Goal: Transaction & Acquisition: Purchase product/service

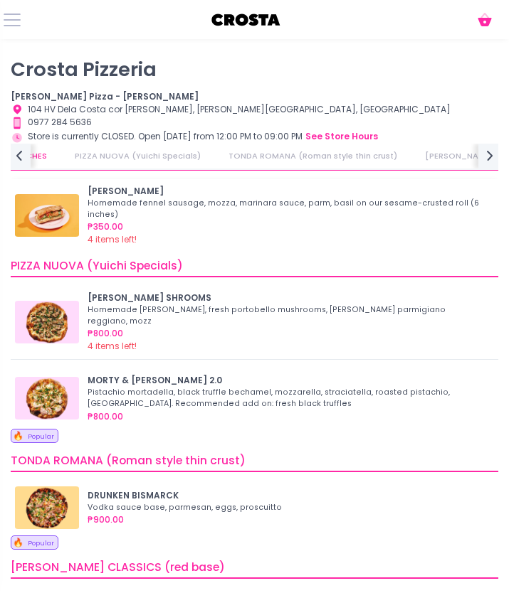
scroll to position [28, 0]
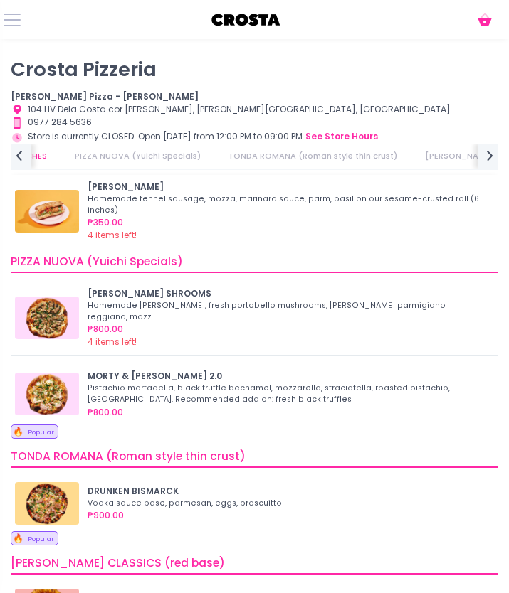
click at [71, 213] on img at bounding box center [47, 211] width 64 height 43
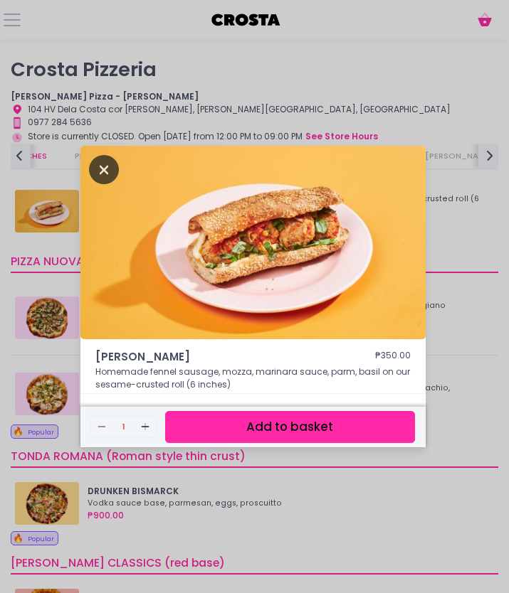
click at [92, 173] on icon "Close" at bounding box center [104, 169] width 30 height 29
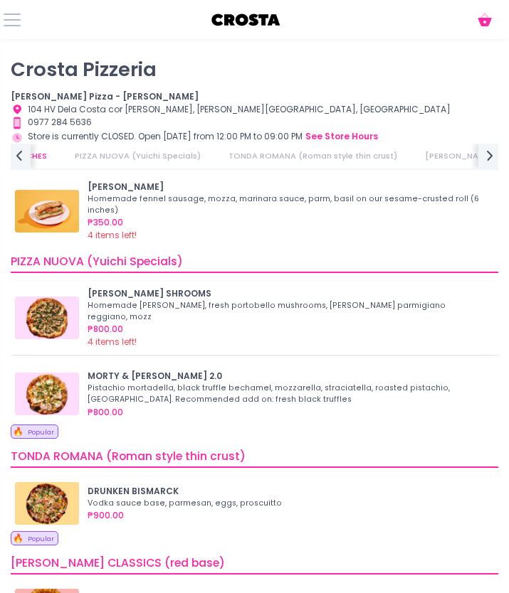
scroll to position [28, 0]
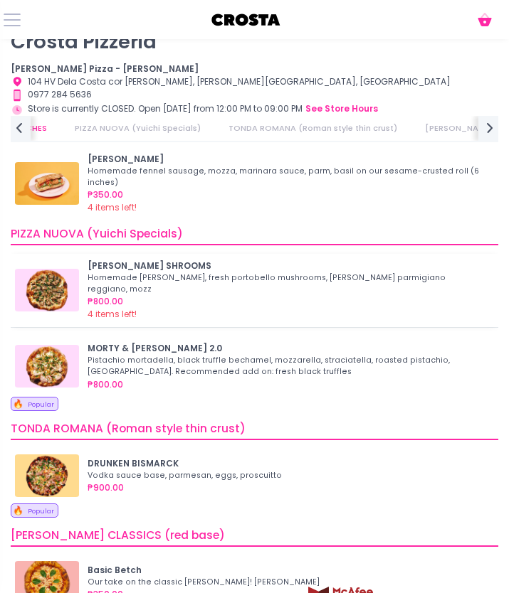
click at [51, 292] on img at bounding box center [47, 290] width 64 height 43
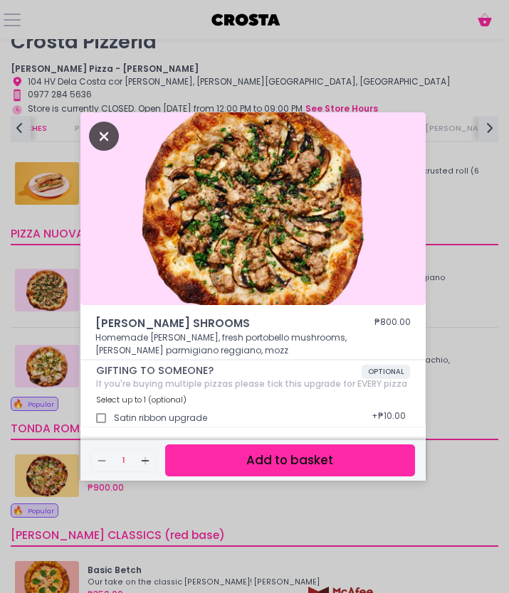
click at [108, 139] on icon "Close" at bounding box center [104, 136] width 30 height 29
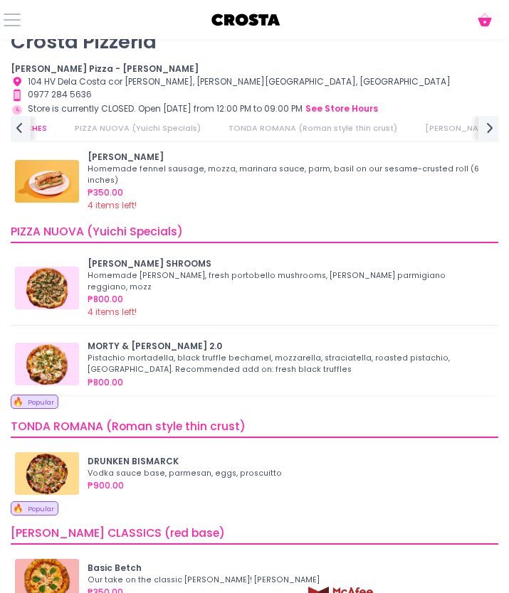
scroll to position [31, 0]
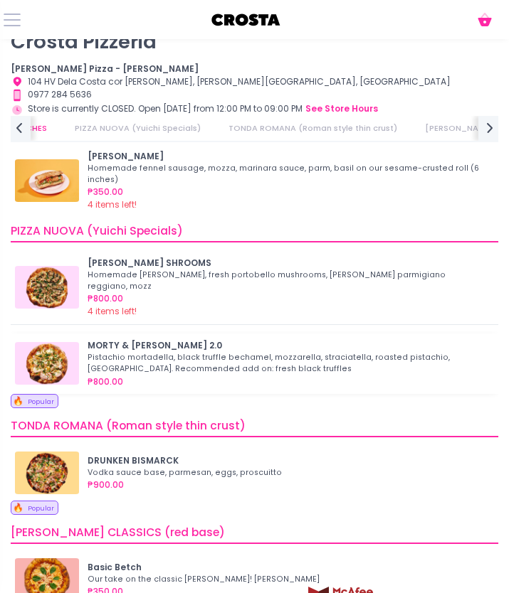
click at [51, 353] on img at bounding box center [47, 363] width 64 height 43
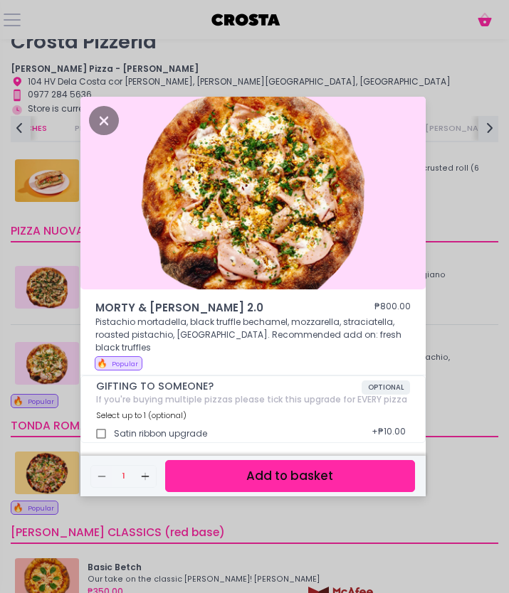
click at [144, 315] on span "MORTY & [PERSON_NAME] 2.0" at bounding box center [213, 308] width 236 height 16
click at [112, 124] on icon "Close" at bounding box center [104, 120] width 30 height 29
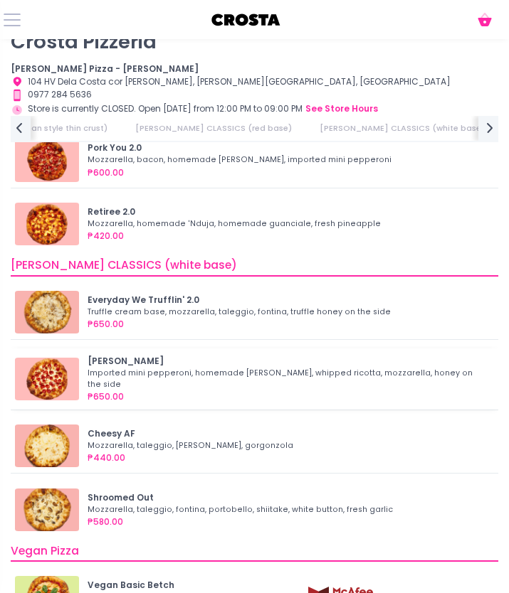
scroll to position [570, 0]
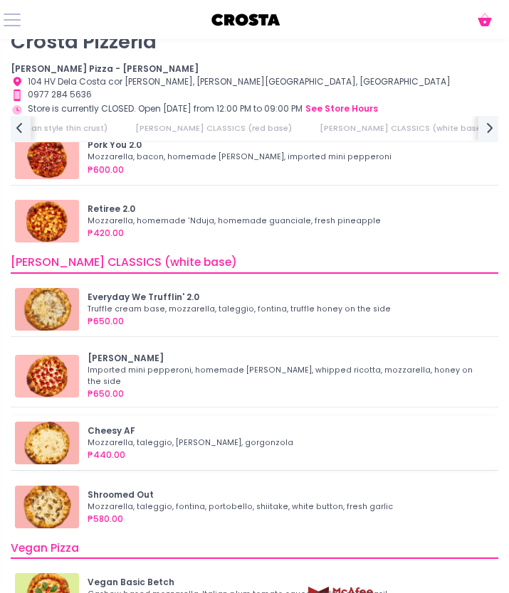
click at [67, 435] on img at bounding box center [47, 443] width 64 height 43
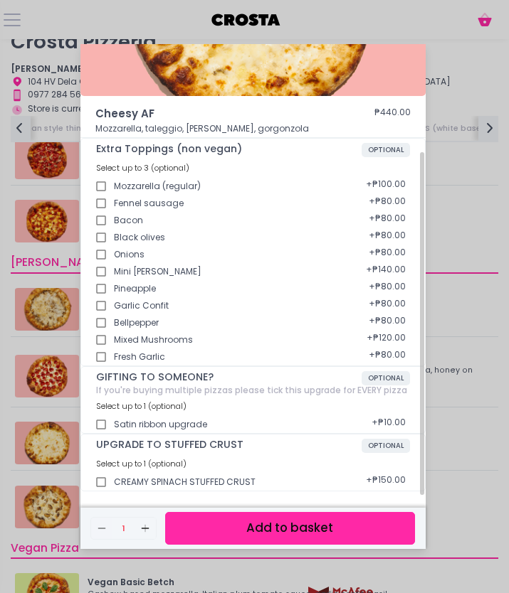
scroll to position [139, 0]
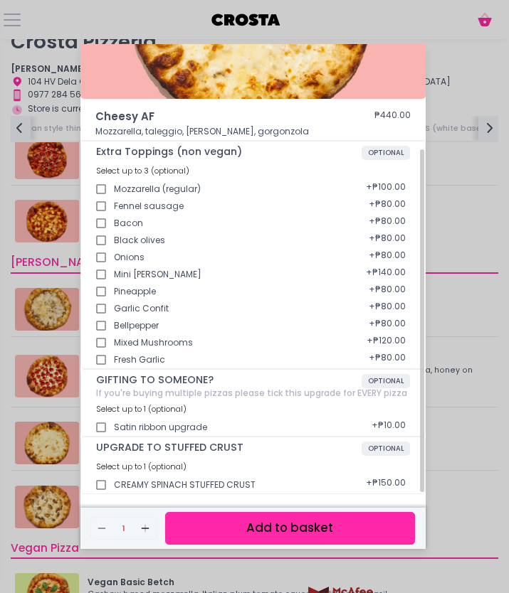
click at [467, 63] on div "Cheesy AF ₱440.00 Mozzarella, taleggio, [PERSON_NAME], gorgonzola Extra Topping…" at bounding box center [254, 296] width 509 height 593
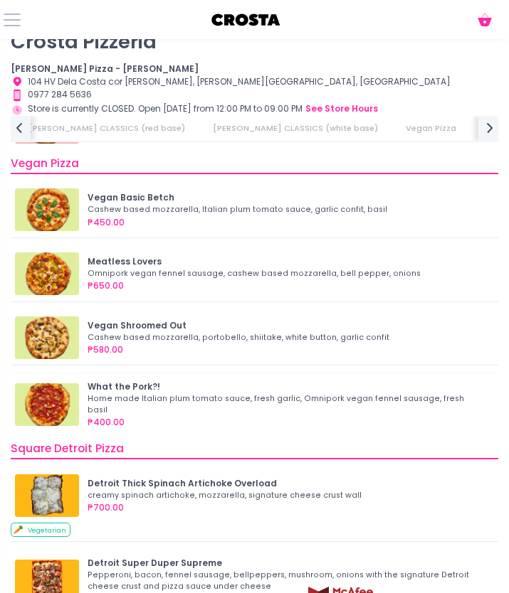
scroll to position [957, 0]
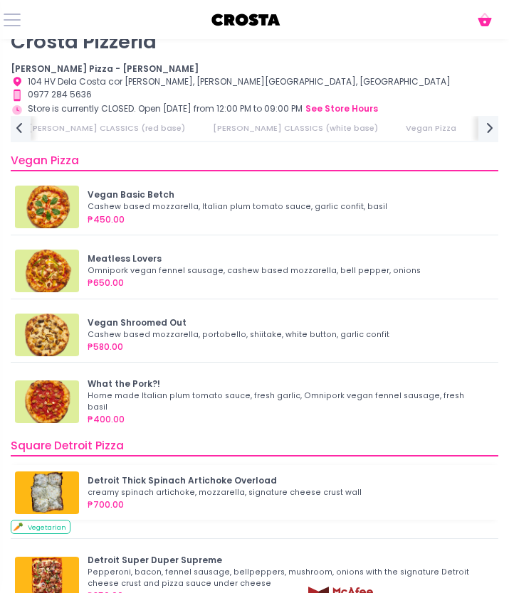
click at [41, 475] on img at bounding box center [47, 493] width 64 height 43
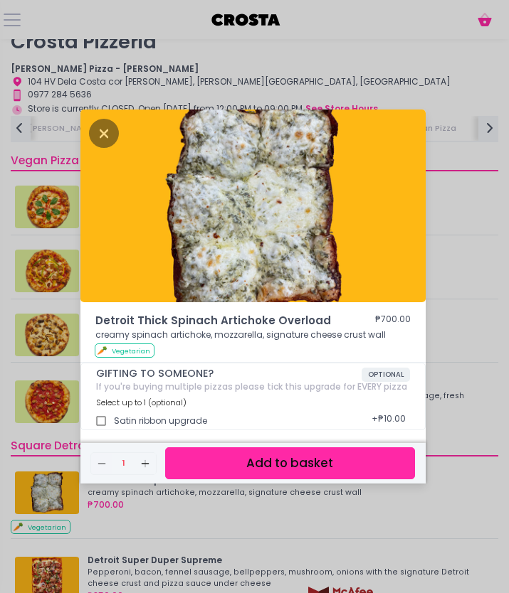
click at [399, 92] on div "Detroit Thick Spinach Artichoke Overload ₱700.00 creamy spinach artichoke, mozz…" at bounding box center [254, 296] width 509 height 593
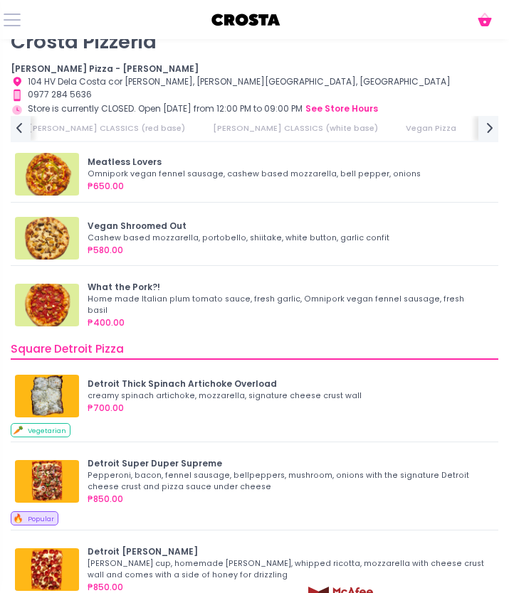
scroll to position [1086, 0]
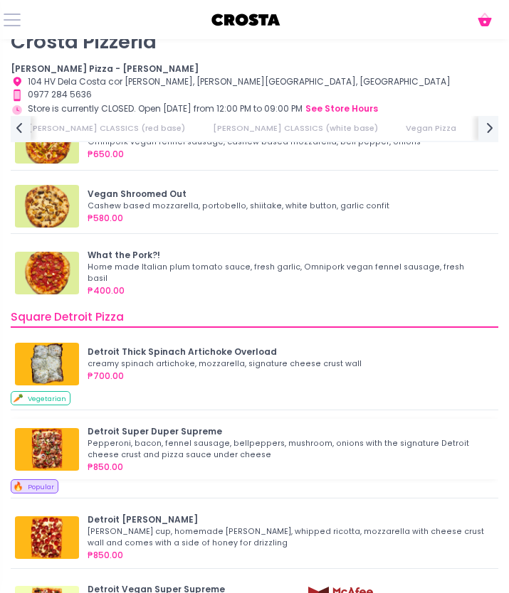
click at [43, 440] on img at bounding box center [47, 449] width 64 height 43
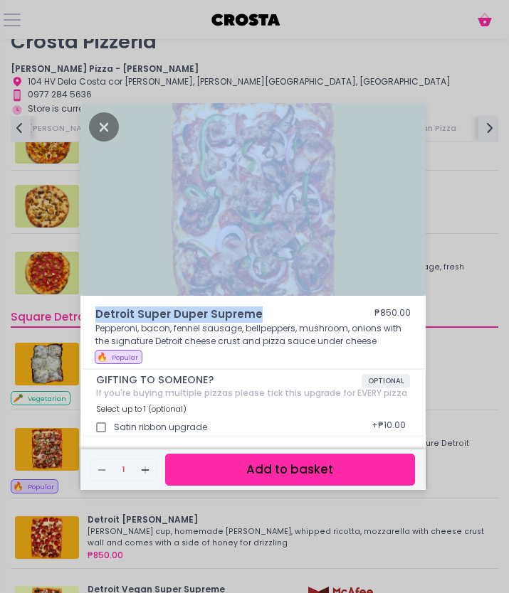
drag, startPoint x: 469, startPoint y: 81, endPoint x: 287, endPoint y: 313, distance: 294.4
click at [287, 313] on div "Detroit Super Duper Supreme ₱850.00 Pepperoni, bacon, fennel sausage, bellpeppe…" at bounding box center [254, 296] width 509 height 593
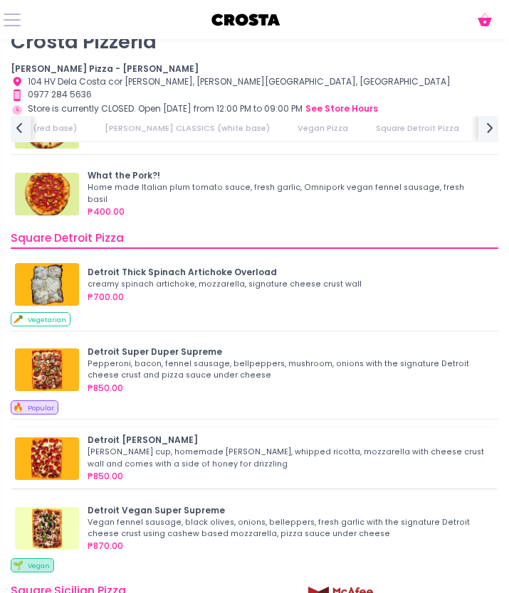
scroll to position [1183, 0]
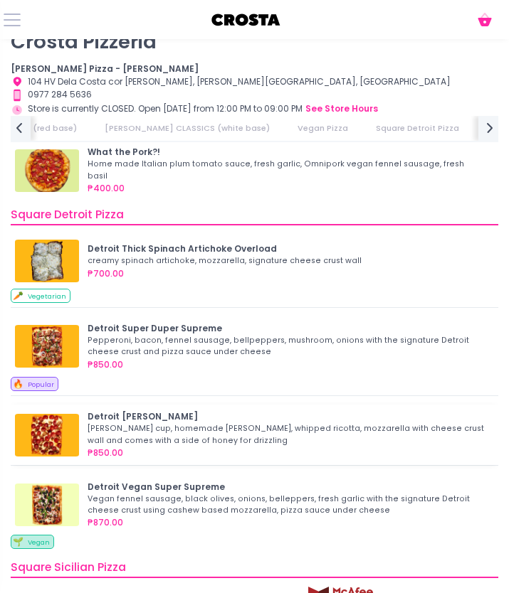
click at [34, 428] on img at bounding box center [47, 435] width 64 height 43
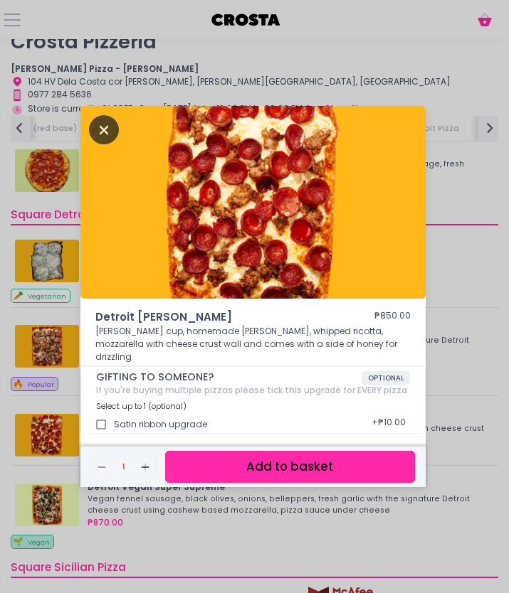
click at [105, 144] on icon "Close" at bounding box center [104, 129] width 30 height 29
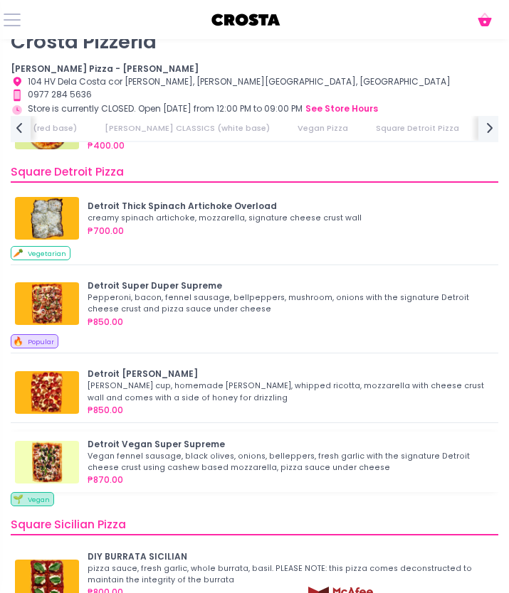
scroll to position [1228, 0]
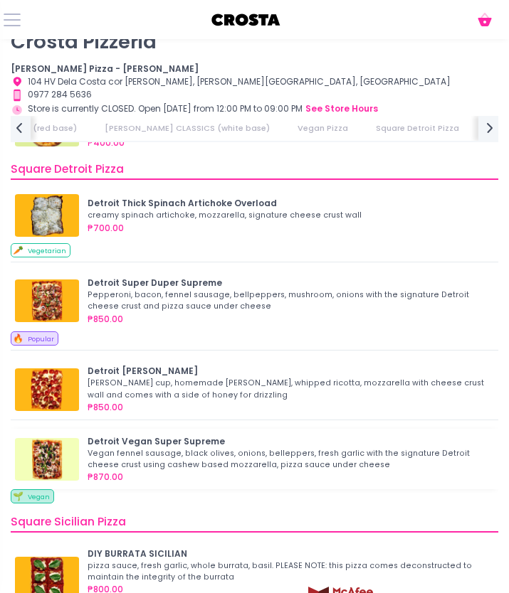
click at [45, 444] on img at bounding box center [47, 459] width 64 height 43
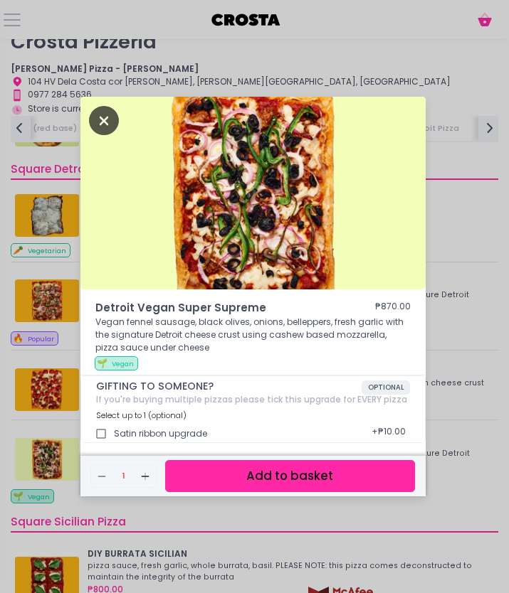
click at [107, 120] on icon "Close" at bounding box center [104, 120] width 30 height 29
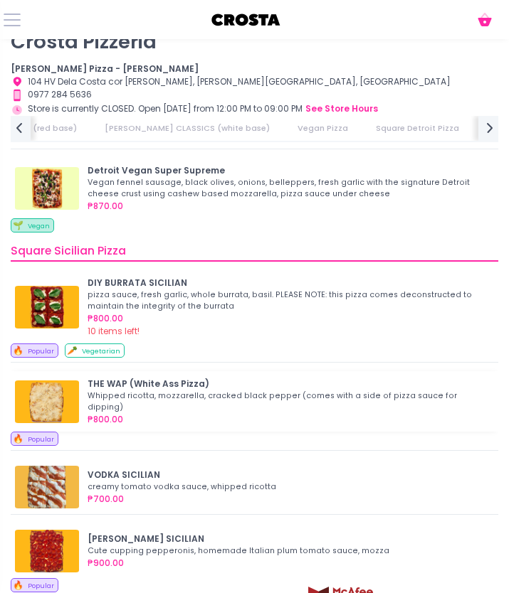
scroll to position [1521, 0]
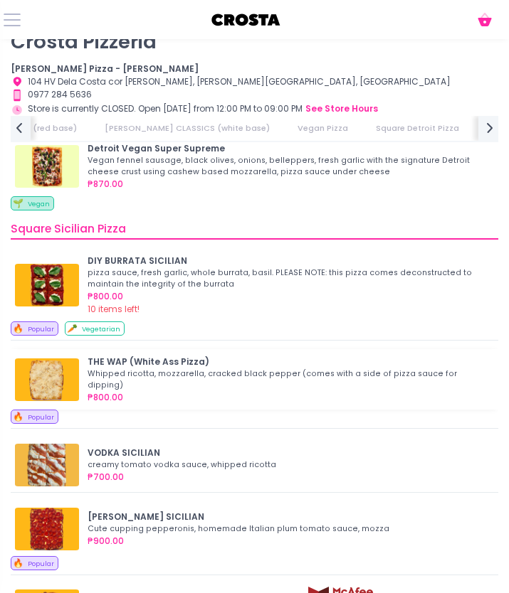
click at [61, 373] on img at bounding box center [47, 379] width 64 height 43
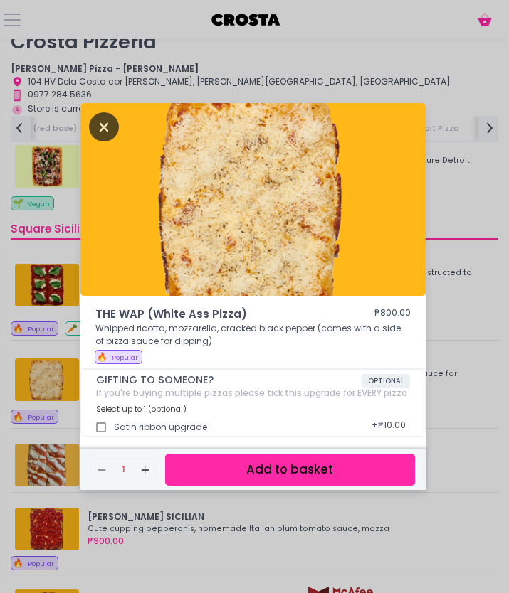
click at [110, 127] on icon "Close" at bounding box center [104, 126] width 30 height 29
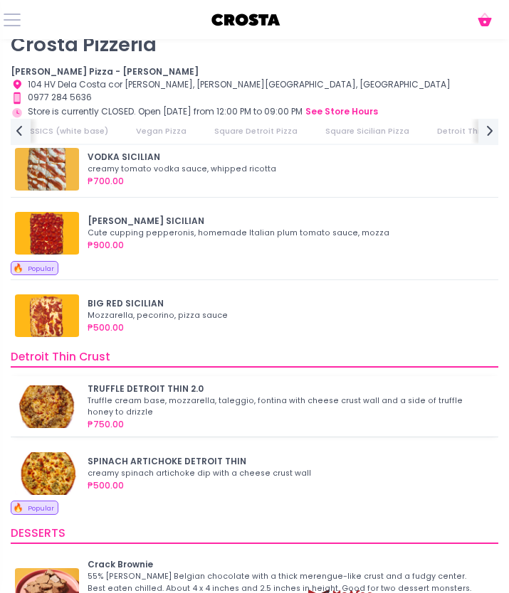
scroll to position [1847, 0]
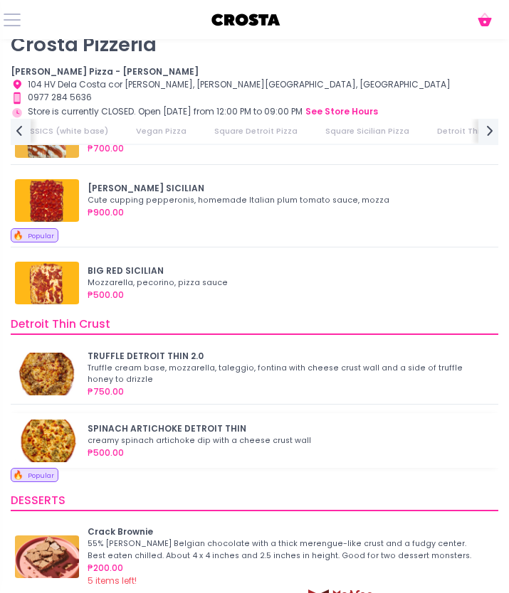
click at [72, 431] on img at bounding box center [47, 441] width 64 height 43
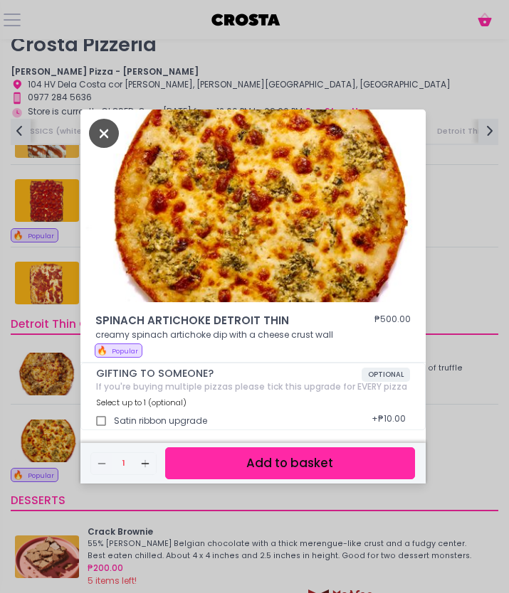
click at [102, 142] on icon "Close" at bounding box center [104, 133] width 30 height 29
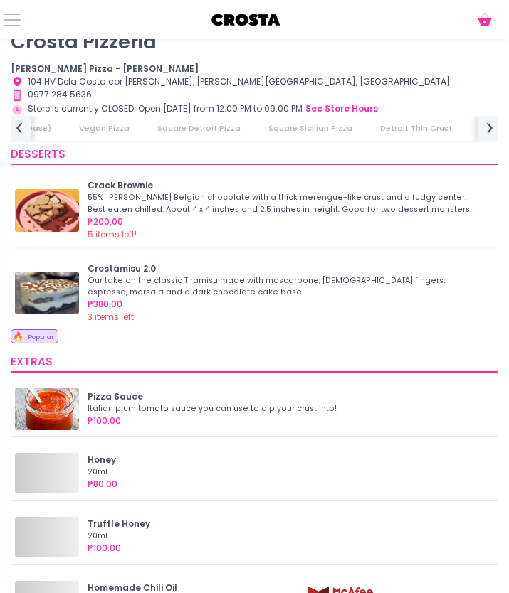
scroll to position [2202, 0]
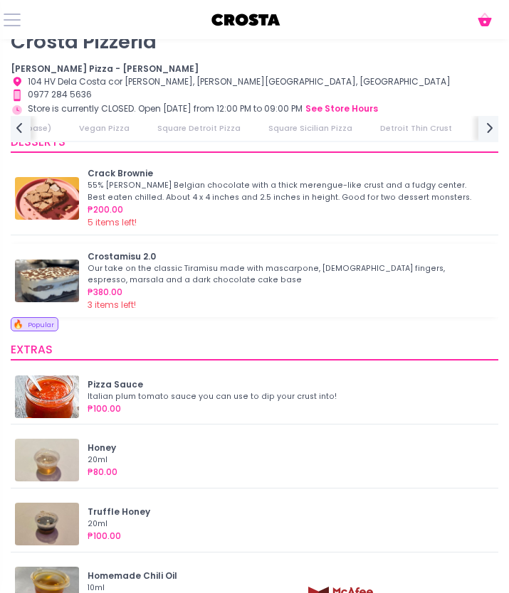
click at [37, 250] on div "Crostamisu 2.0 Our take on the classic Tiramisu made with mascarpone, [DEMOGRAP…" at bounding box center [254, 280] width 479 height 61
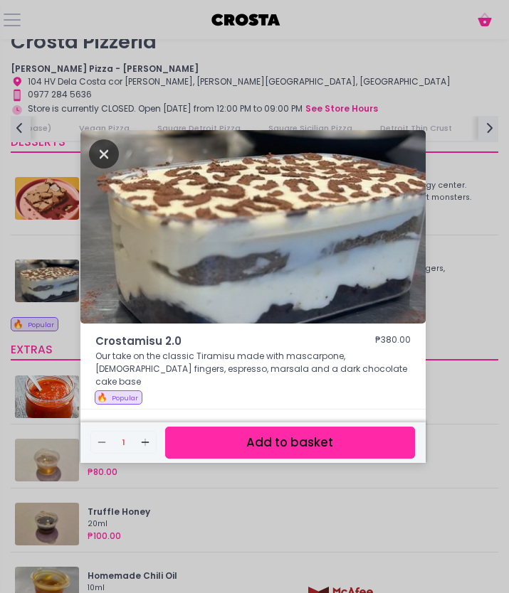
click at [115, 164] on icon "Close" at bounding box center [104, 153] width 30 height 29
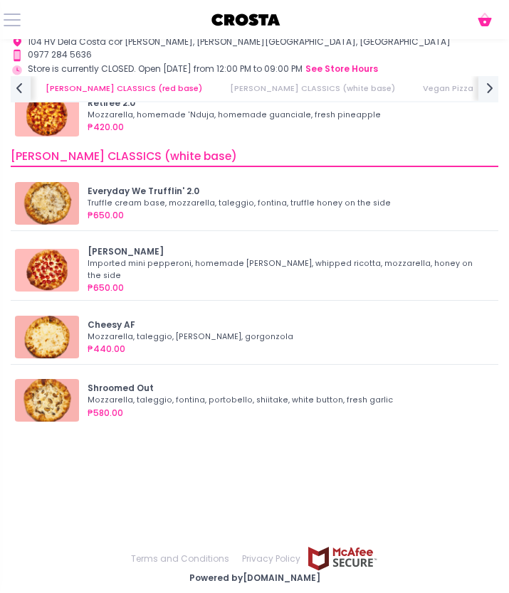
scroll to position [0, 108]
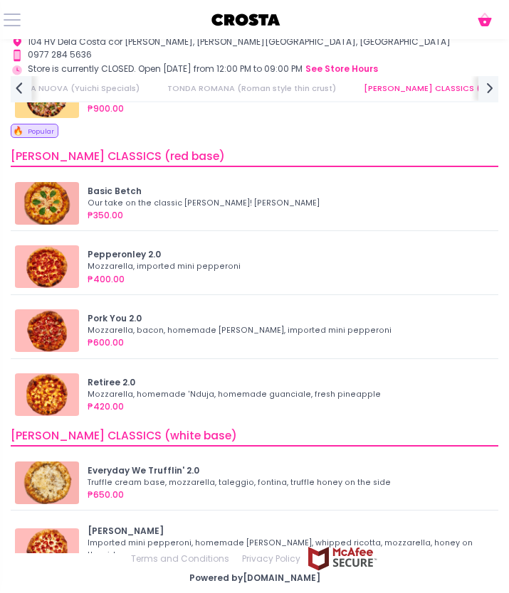
click at [21, 90] on icon "prev Created with Sketch." at bounding box center [19, 88] width 18 height 18
click at [326, 87] on link "TONDA ROMANA (Roman style thin crust)" at bounding box center [342, 88] width 194 height 25
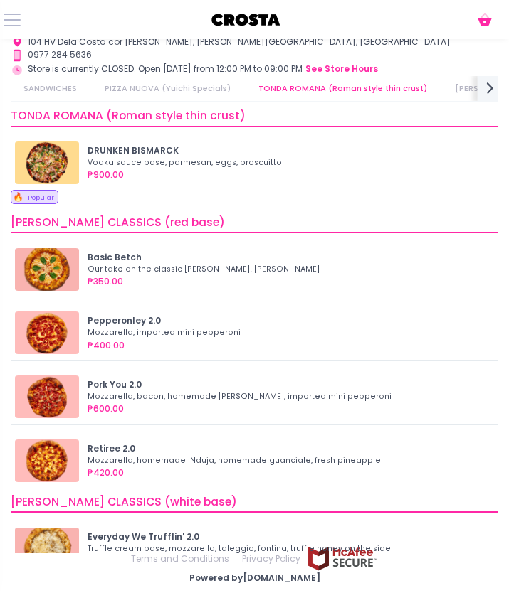
click at [486, 85] on icon "next Created with Sketch." at bounding box center [489, 88] width 18 height 18
click at [489, 89] on icon "next Created with Sketch." at bounding box center [489, 88] width 18 height 18
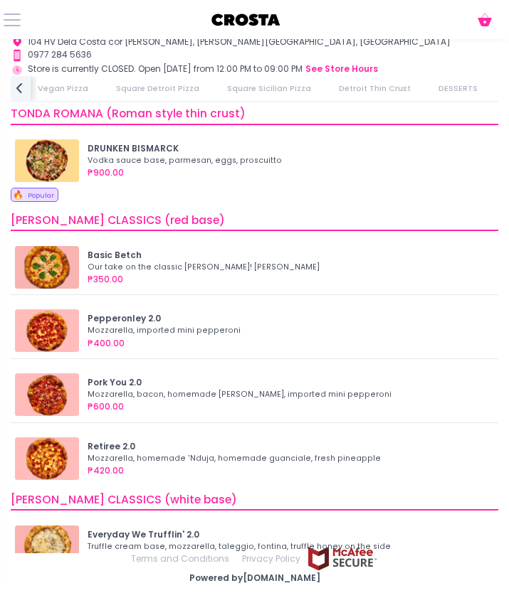
scroll to position [293, 0]
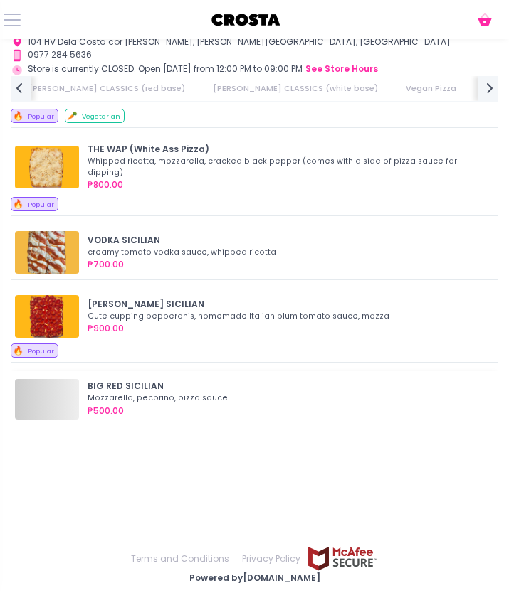
scroll to position [0, 0]
